Goal: Information Seeking & Learning: Check status

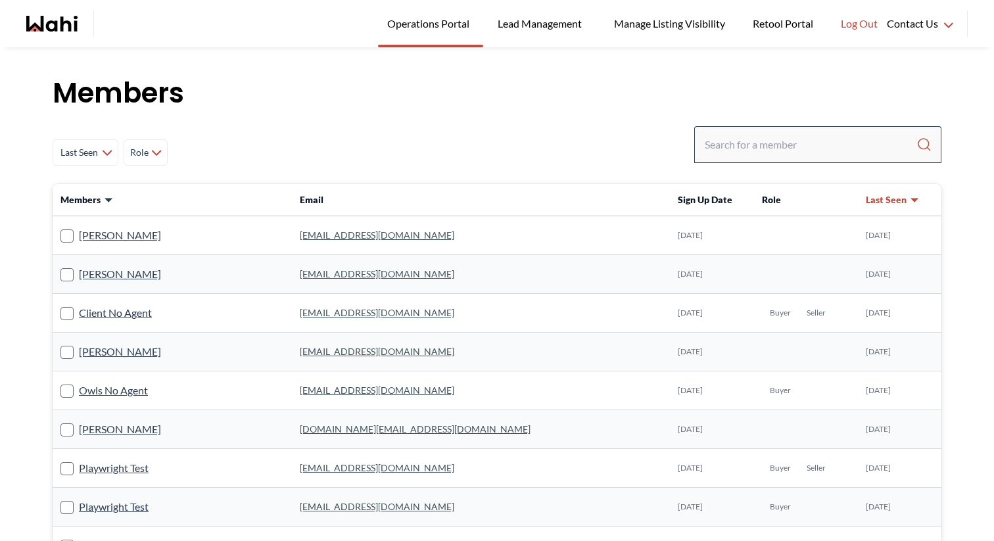
click at [751, 131] on div at bounding box center [817, 144] width 247 height 37
click at [756, 144] on input "Search input" at bounding box center [811, 145] width 212 height 24
paste input "[EMAIL_ADDRESS][DOMAIN_NAME]"
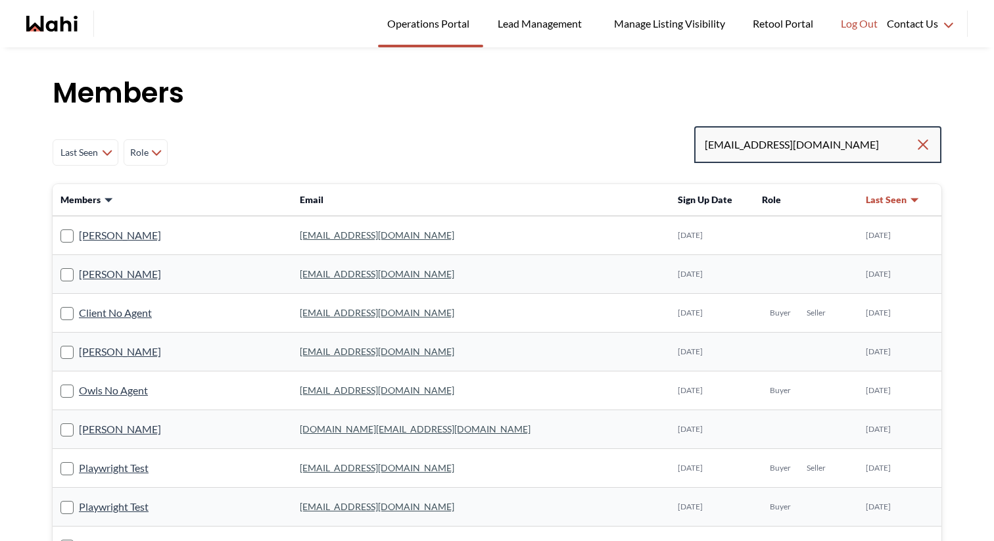
type input "[EMAIL_ADDRESS][DOMAIN_NAME]"
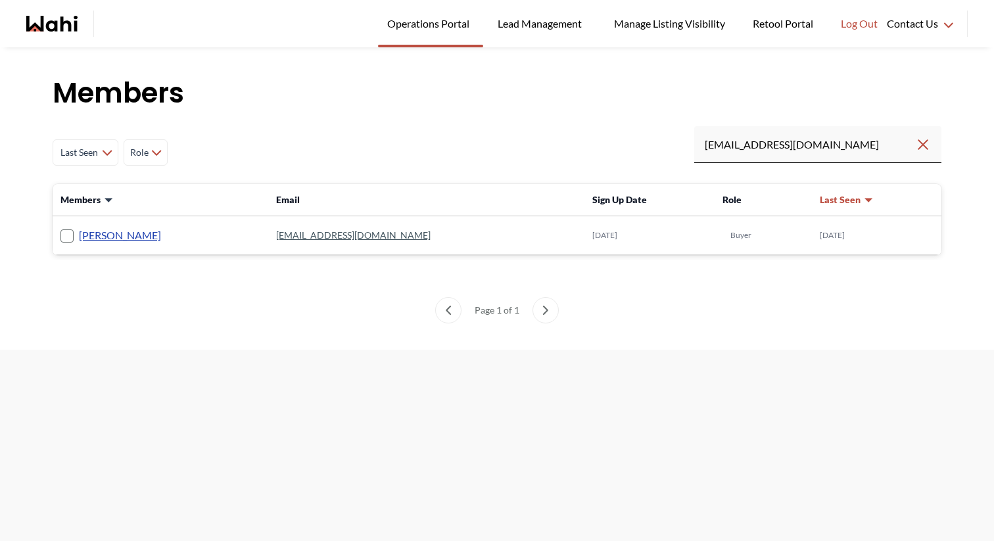
click at [122, 237] on link "[PERSON_NAME]" at bounding box center [120, 235] width 82 height 17
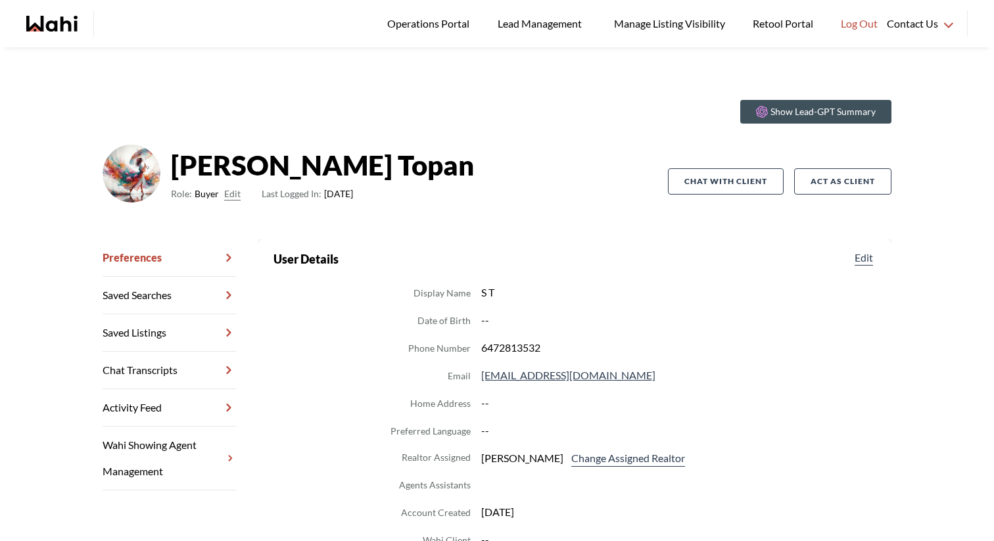
click at [186, 356] on link "Chat Transcripts" at bounding box center [170, 370] width 134 height 37
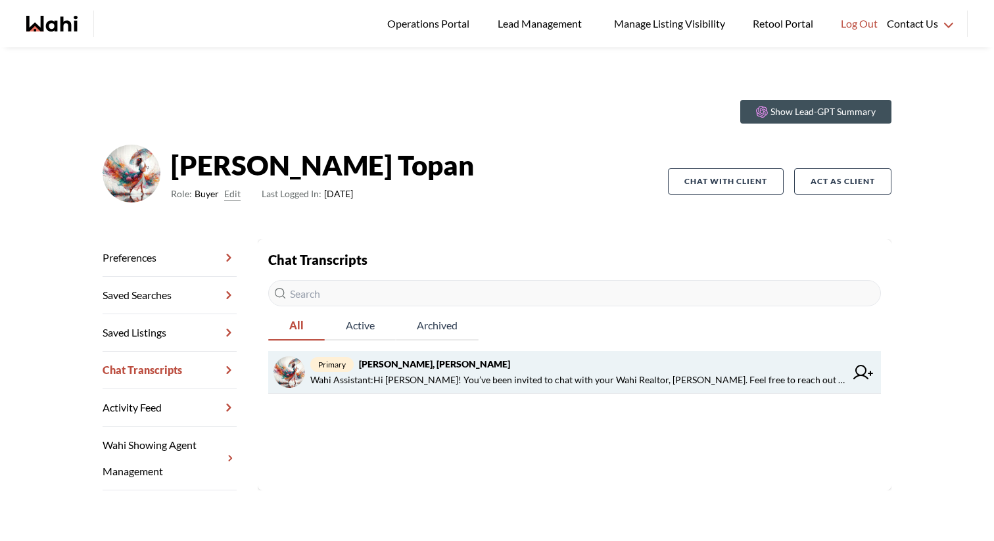
click at [450, 363] on strong "[PERSON_NAME], [PERSON_NAME]" at bounding box center [434, 363] width 151 height 11
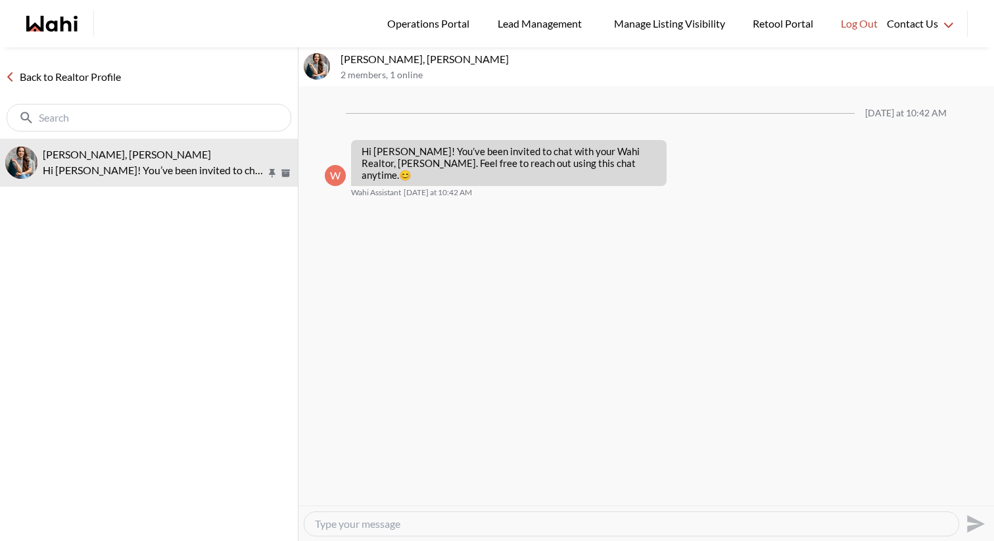
click at [39, 71] on link "Back to Realtor Profile" at bounding box center [63, 76] width 126 height 17
